Goal: Information Seeking & Learning: Understand process/instructions

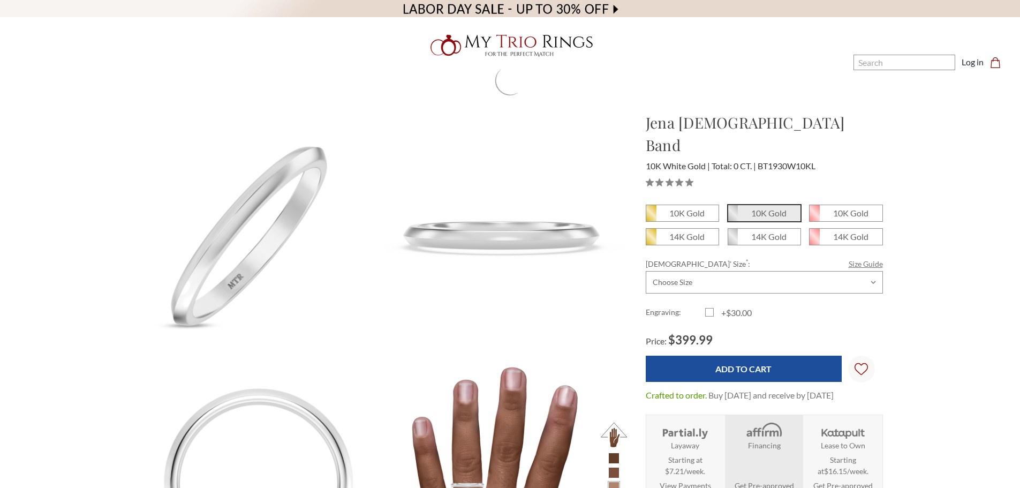
click at [862, 258] on link "Size Guide" at bounding box center [866, 263] width 34 height 11
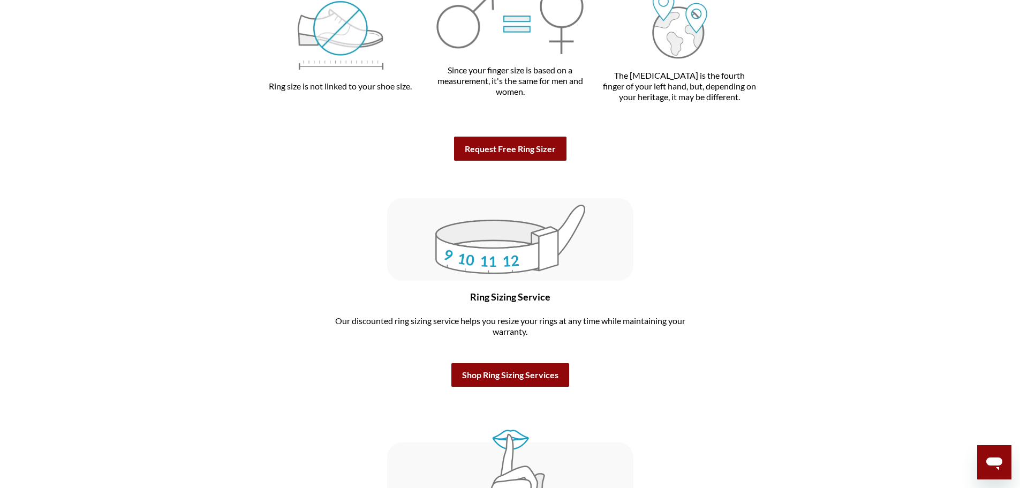
scroll to position [2249, 0]
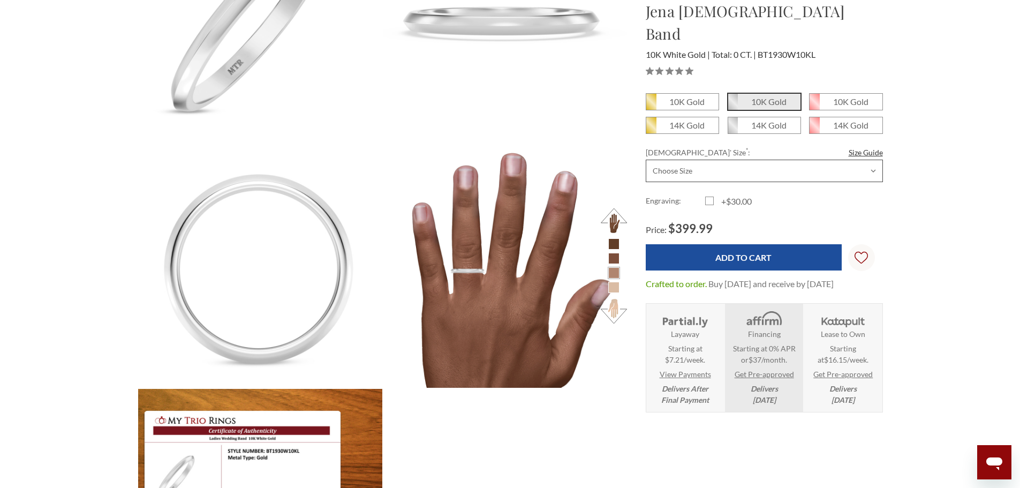
click at [758, 160] on select "Choose Size 3.00 3.25 3.50 3.75 4.00 4.25 4.50 4.75 5.00 5.25 5.50 5.75 6.00 6.…" at bounding box center [764, 171] width 237 height 22
click at [558, 132] on img at bounding box center [505, 19] width 269 height 269
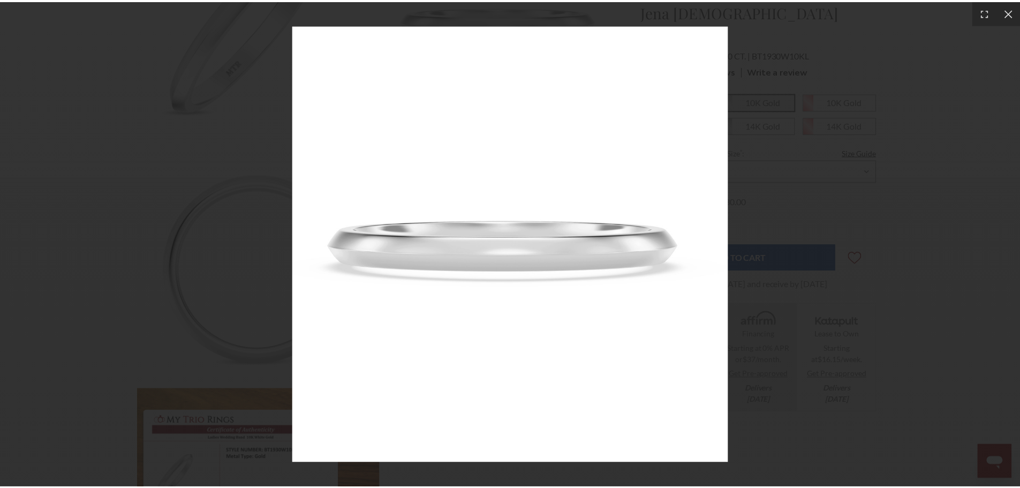
scroll to position [476, 737]
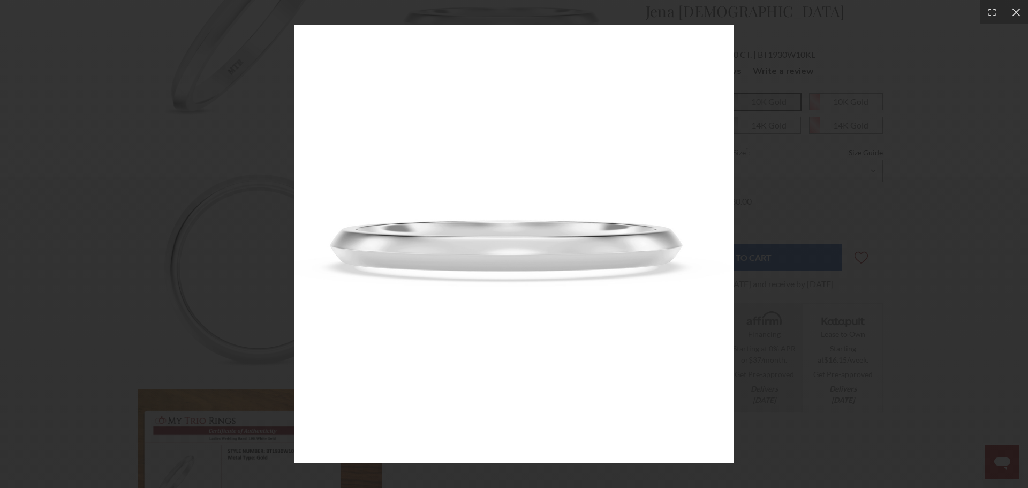
click at [808, 124] on div at bounding box center [514, 244] width 1028 height 488
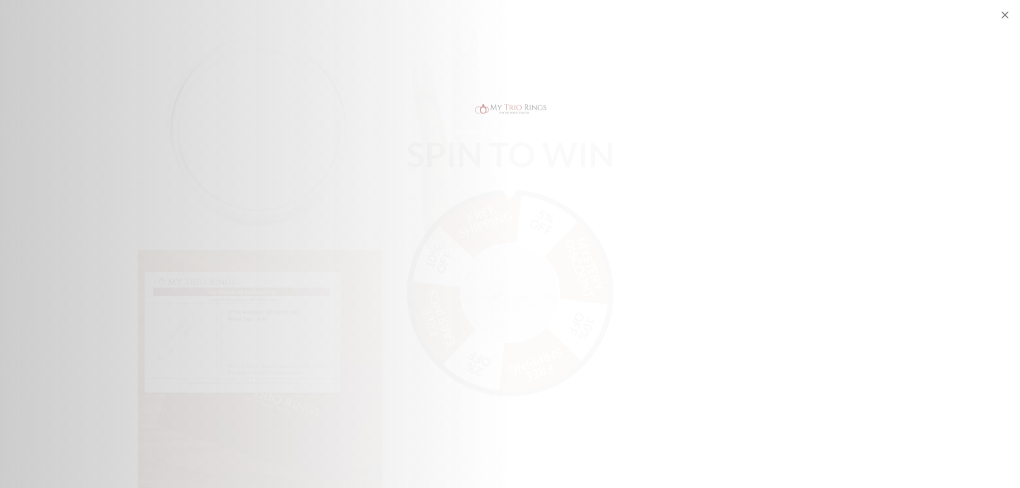
scroll to position [589, 0]
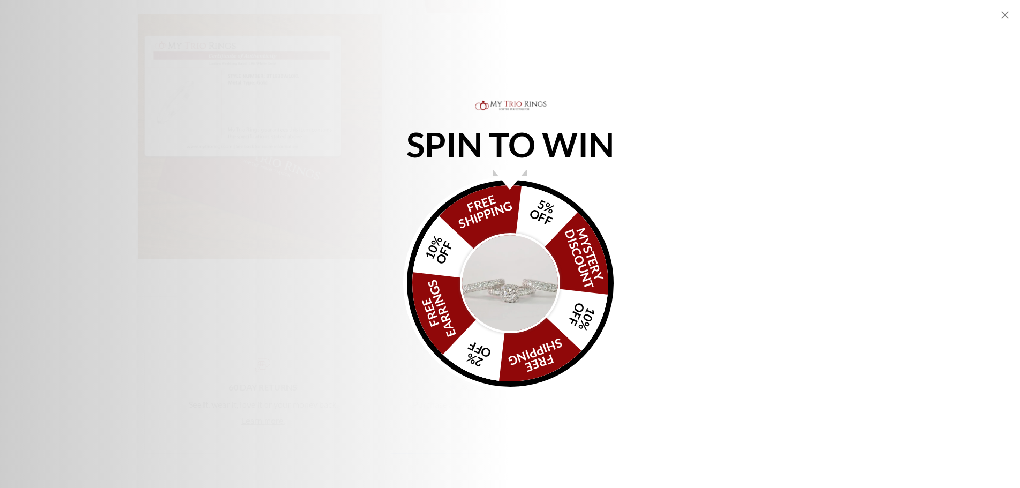
click at [1007, 11] on icon "Close popup" at bounding box center [1005, 15] width 13 height 13
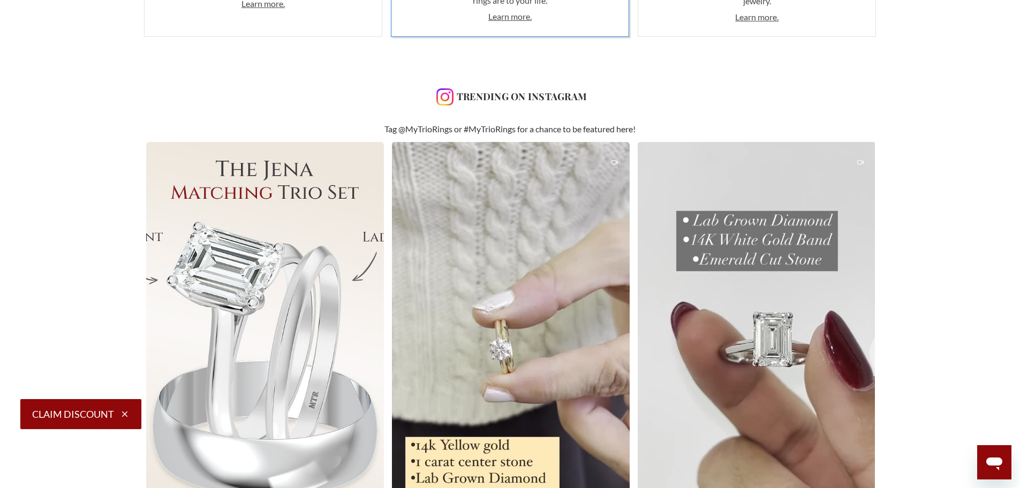
scroll to position [67, 0]
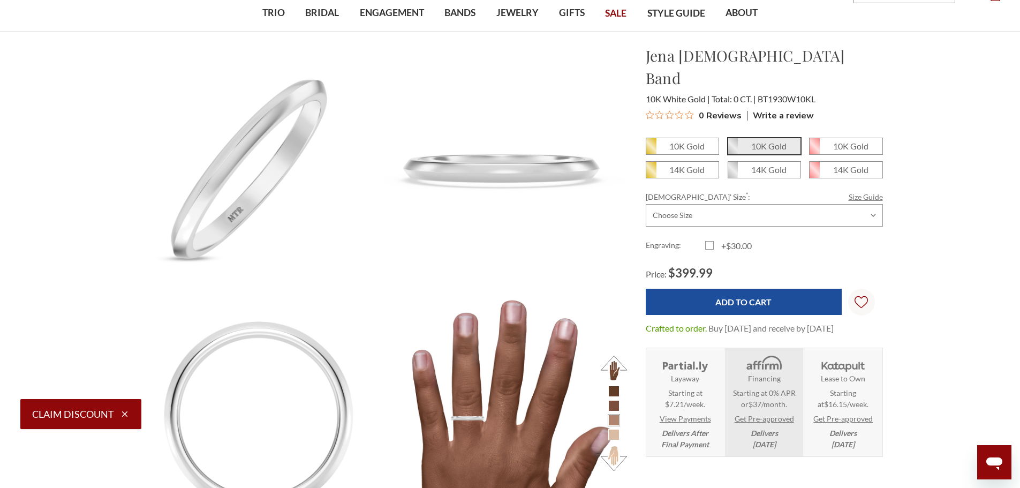
click at [872, 191] on link "Size Guide" at bounding box center [866, 196] width 34 height 11
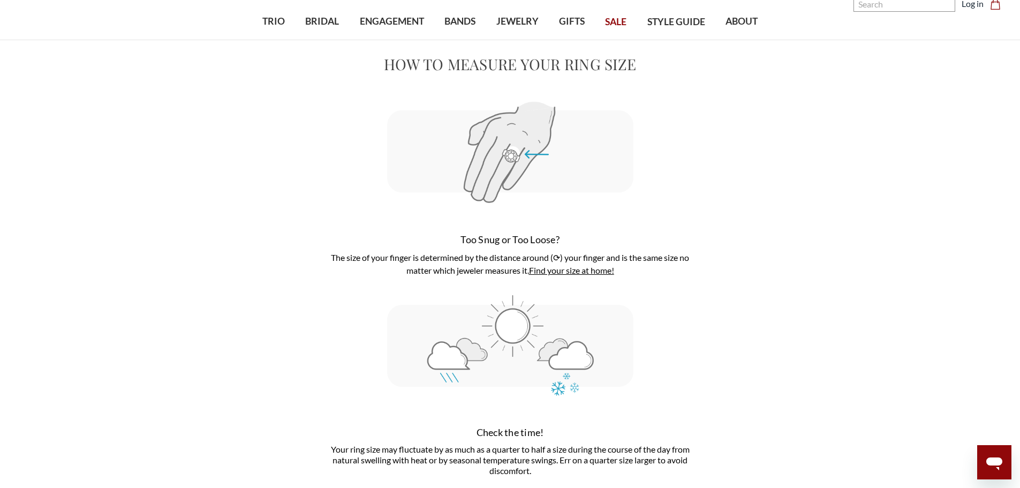
scroll to position [54, 0]
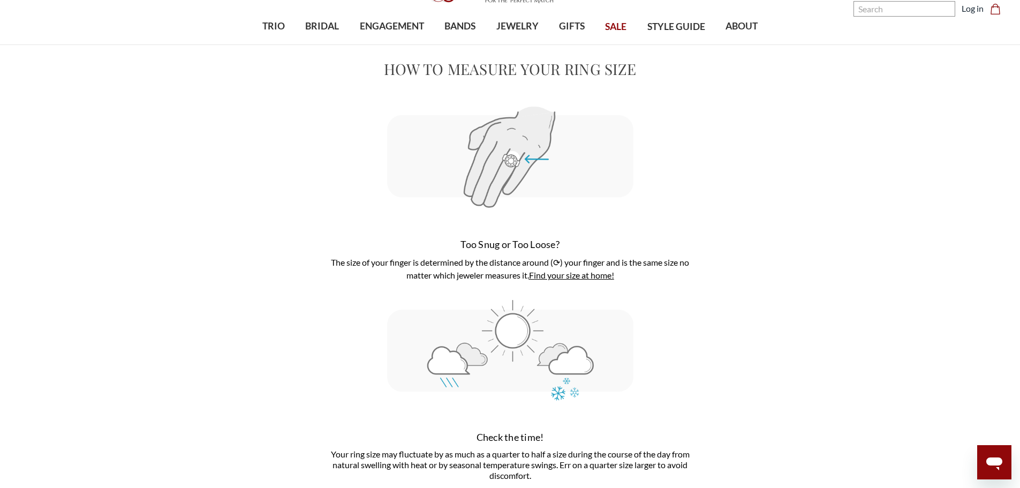
click at [565, 275] on link "Find your size at home!" at bounding box center [571, 275] width 85 height 10
click at [129, 415] on icon "button" at bounding box center [125, 414] width 10 height 10
click at [539, 276] on link "Find your size at home!" at bounding box center [571, 275] width 85 height 10
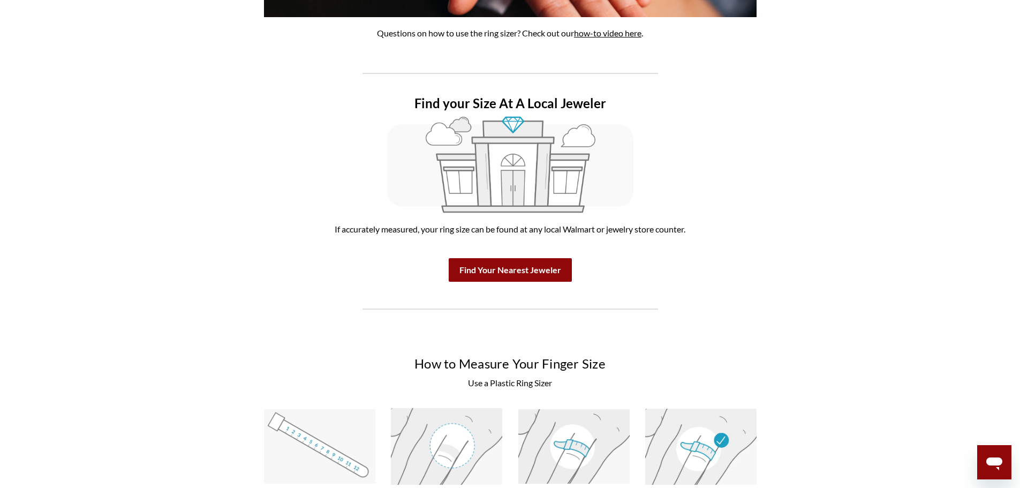
scroll to position [696, 0]
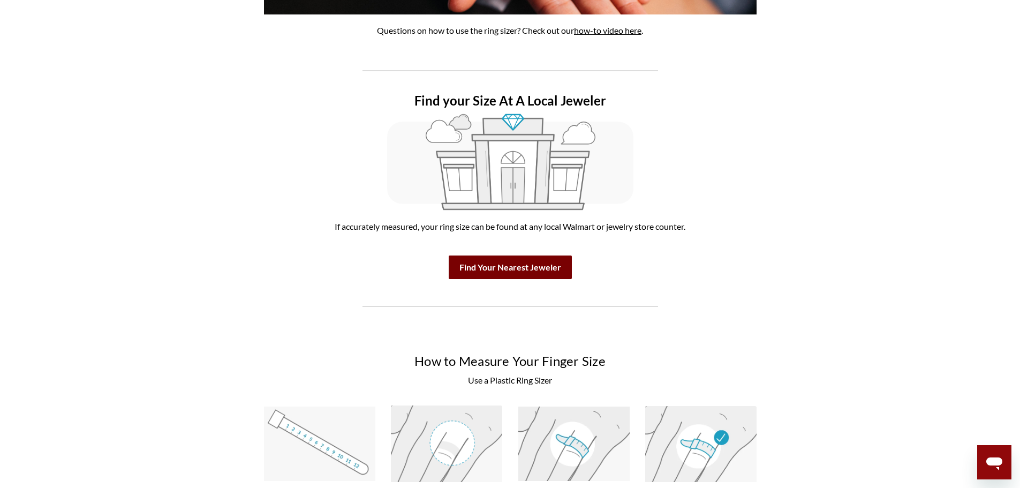
click at [494, 266] on b "Find Your Nearest Jeweler" at bounding box center [510, 267] width 102 height 10
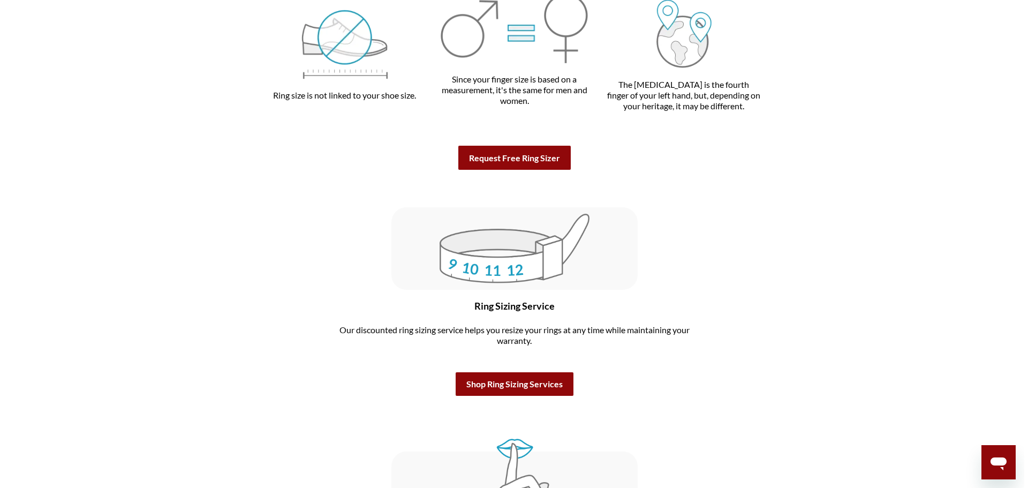
scroll to position [2303, 0]
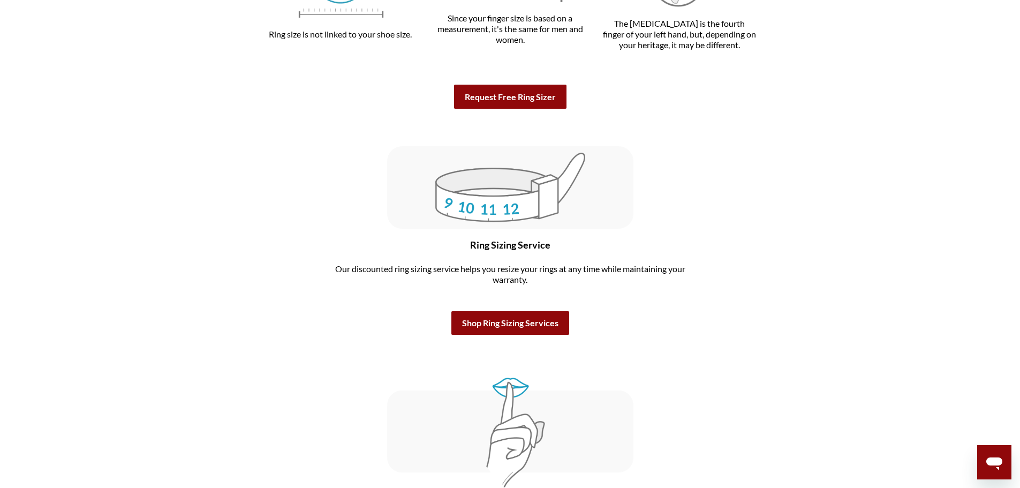
click at [477, 89] on button "Request Free Ring Sizer" at bounding box center [510, 97] width 112 height 24
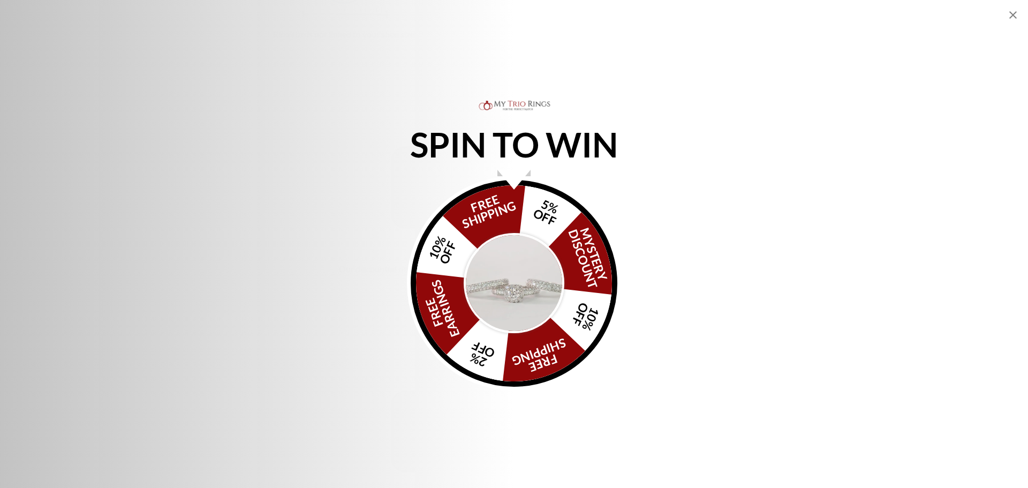
scroll to position [54, 0]
click at [1014, 15] on icon "Close popup" at bounding box center [1013, 15] width 13 height 13
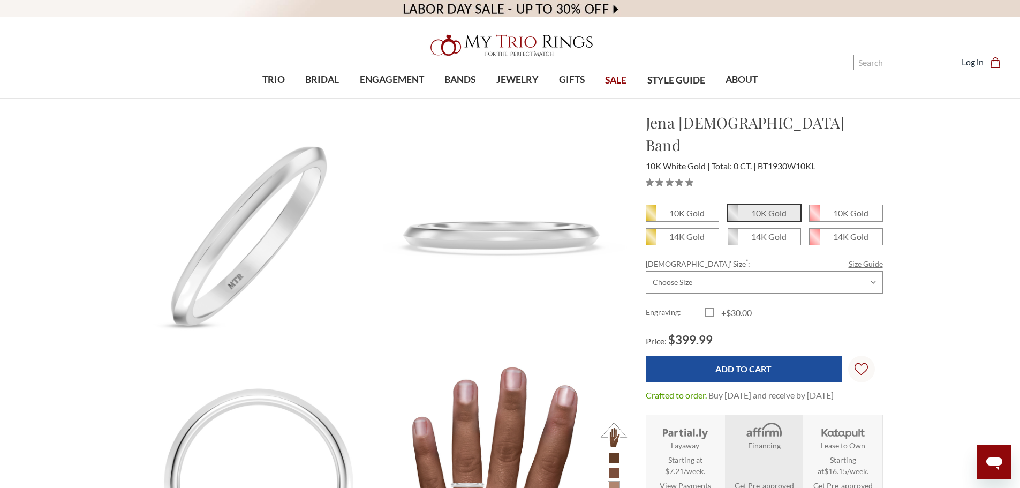
click at [853, 258] on link "Size Guide" at bounding box center [866, 263] width 34 height 11
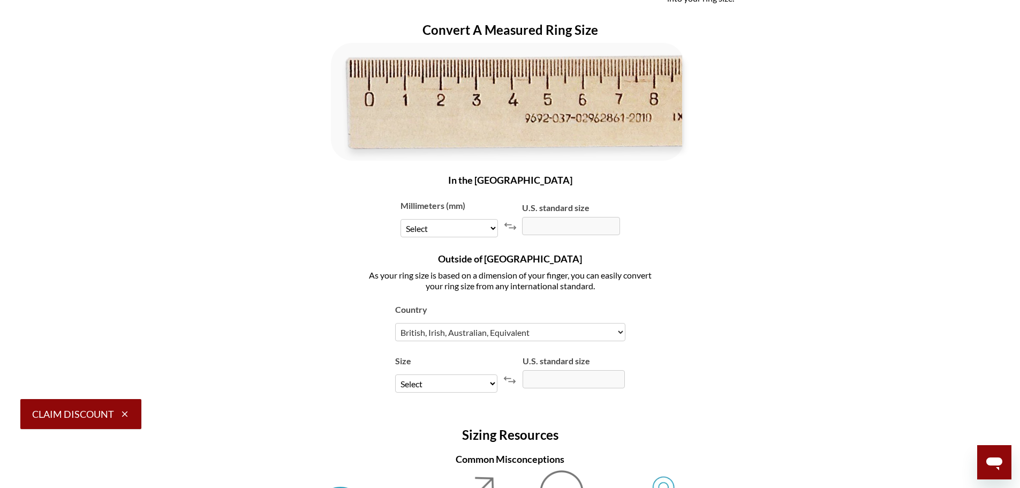
scroll to position [1767, 0]
